Goal: Task Accomplishment & Management: Manage account settings

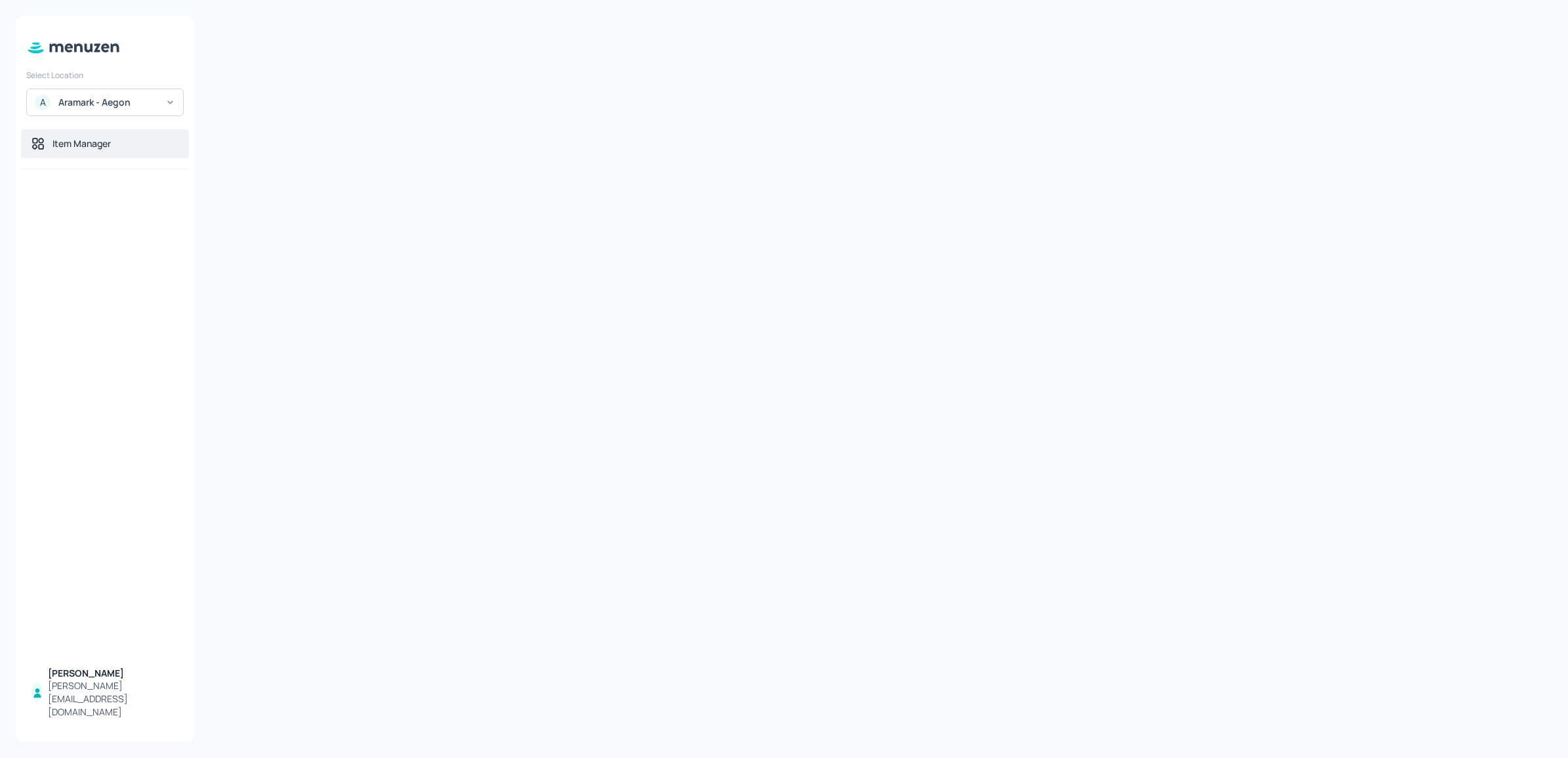
click at [83, 148] on div "Item Manager" at bounding box center [81, 143] width 58 height 13
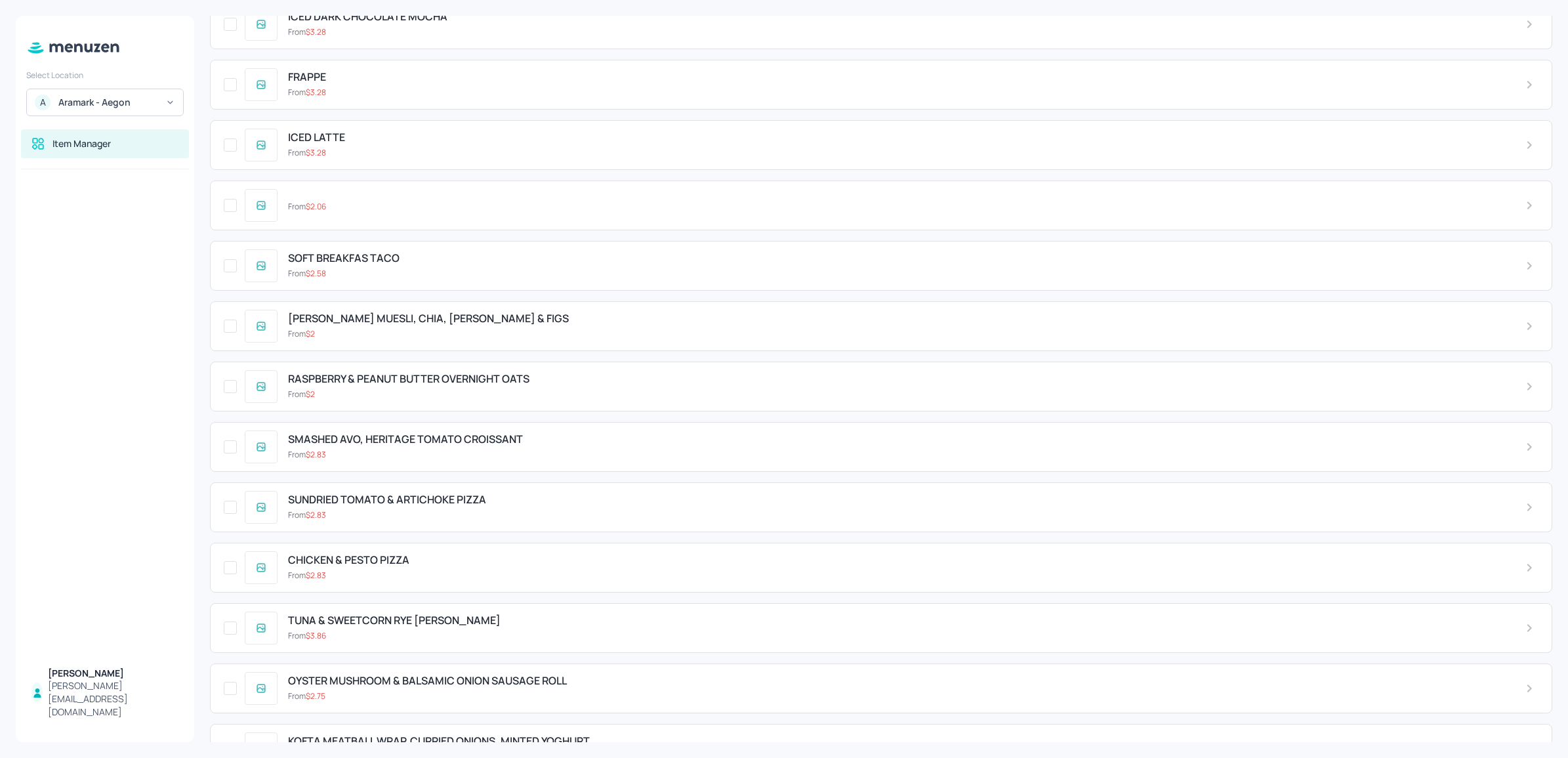
scroll to position [10896, 0]
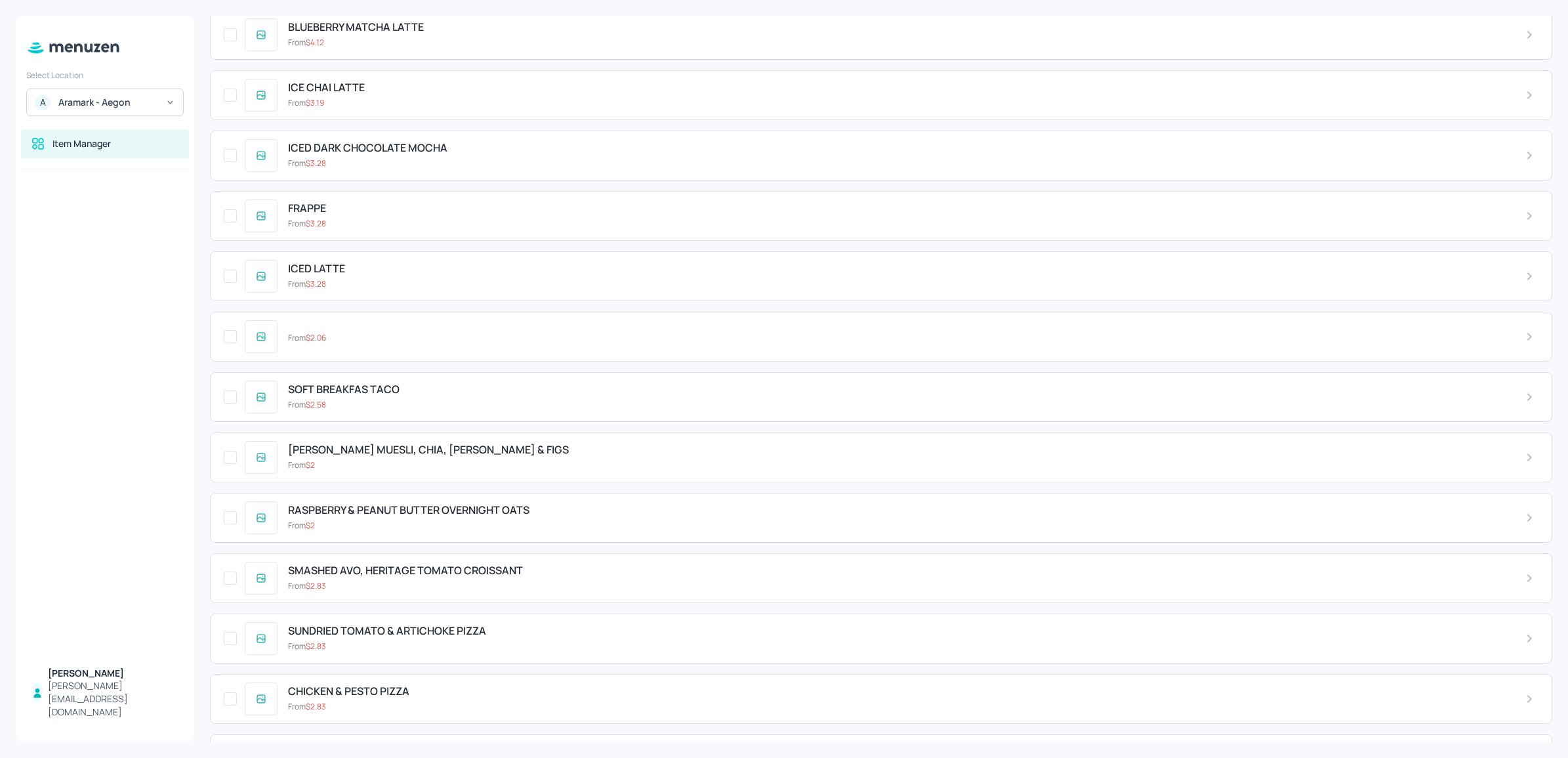
click at [375, 109] on div "From $ 3.19" at bounding box center [895, 103] width 1217 height 12
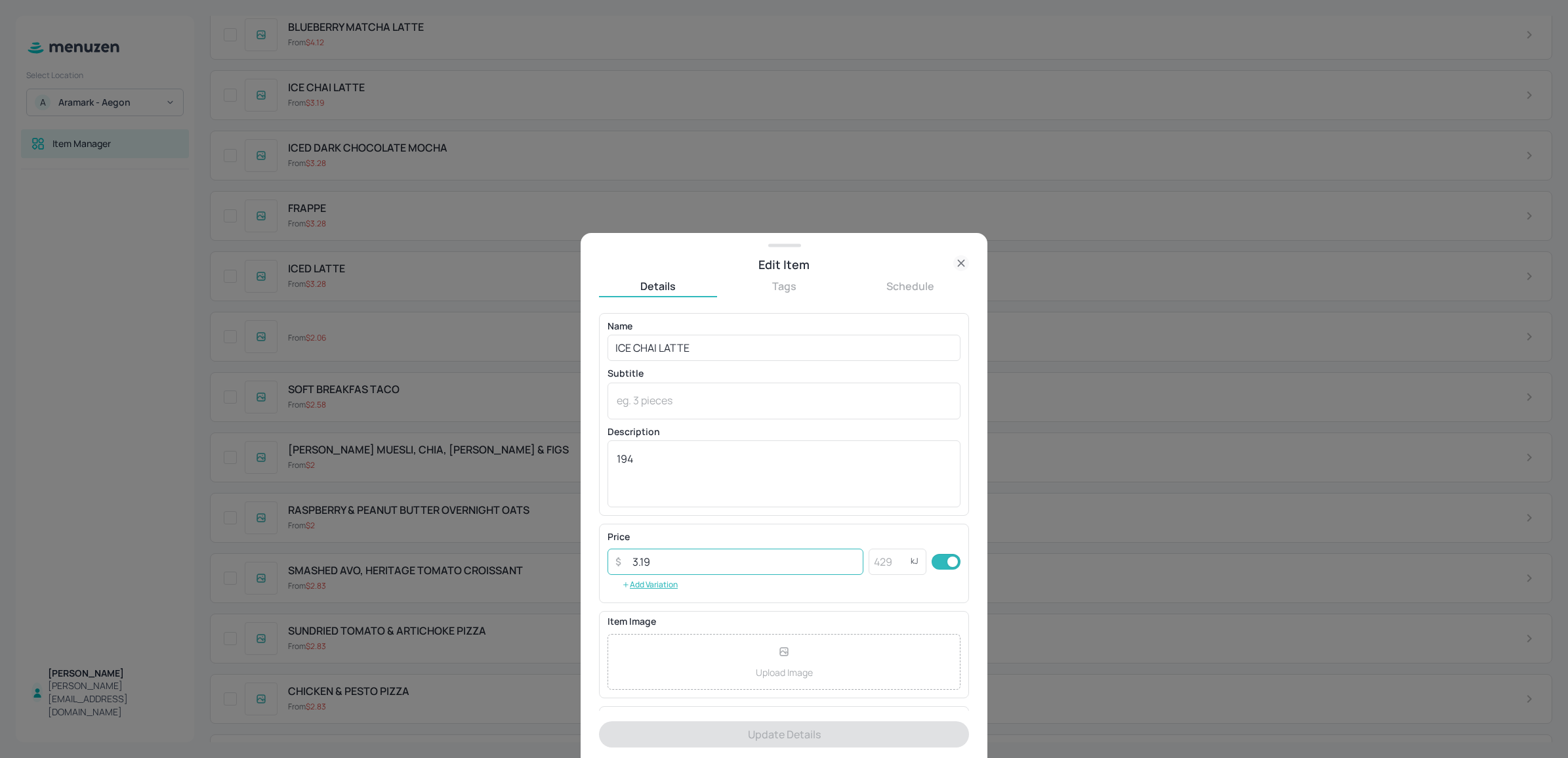
drag, startPoint x: 641, startPoint y: 557, endPoint x: 658, endPoint y: 556, distance: 17.0
click at [658, 557] on input "3.19" at bounding box center [743, 562] width 239 height 27
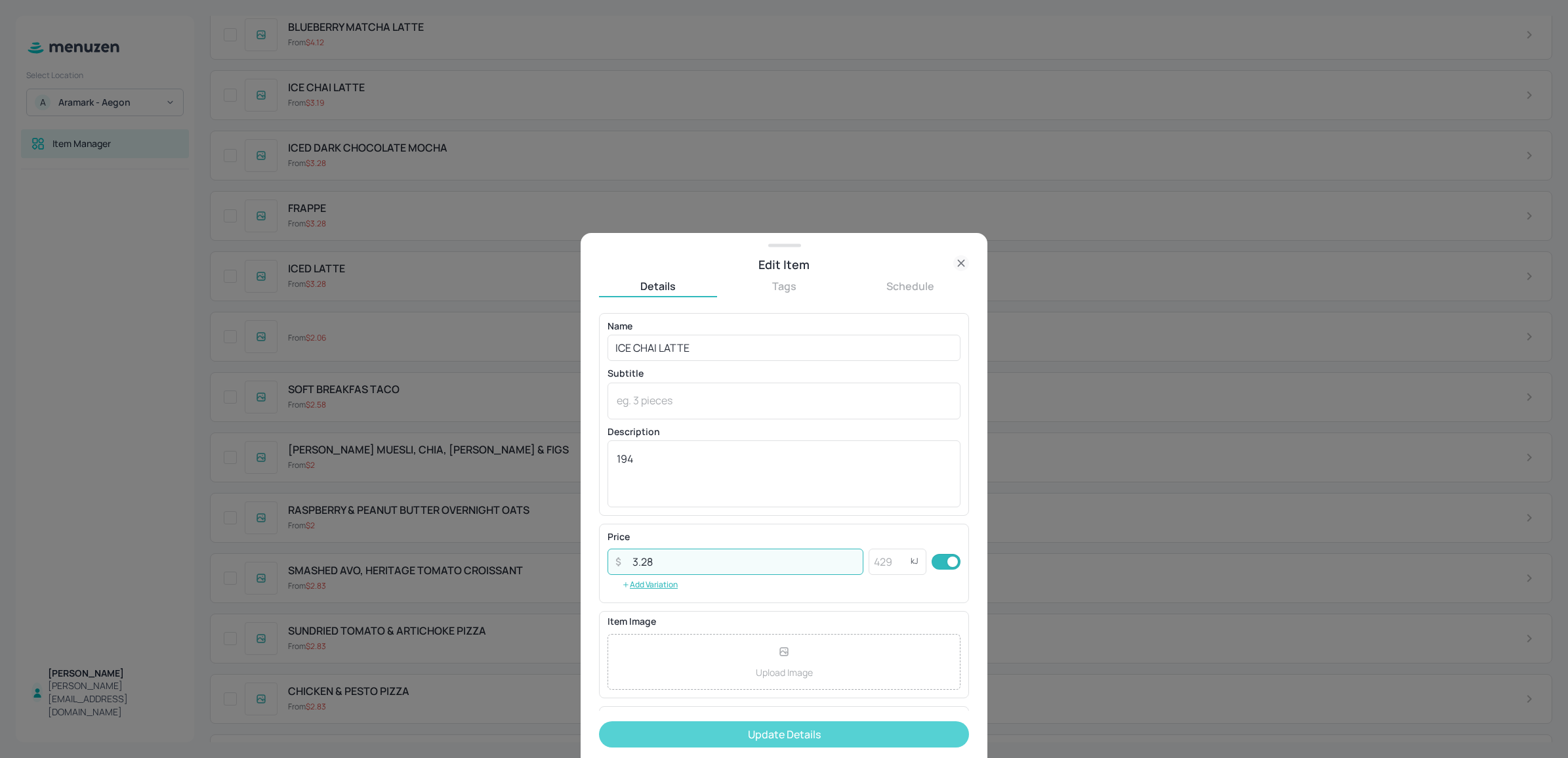
type input "3.28"
click at [685, 747] on button "Update Details" at bounding box center [784, 734] width 370 height 27
